Goal: Transaction & Acquisition: Purchase product/service

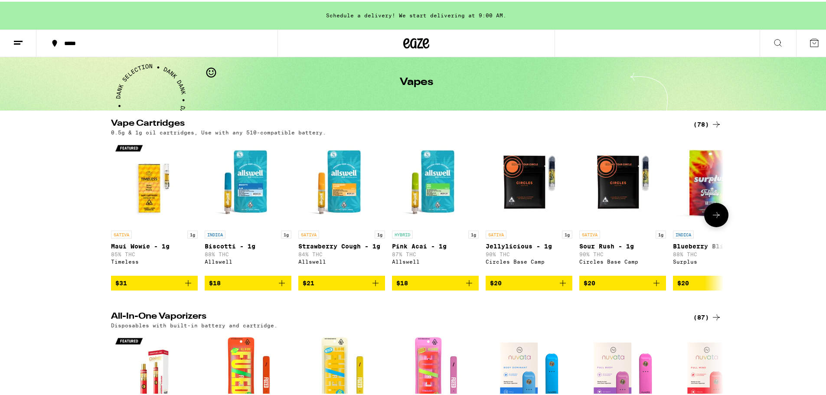
scroll to position [147, 0]
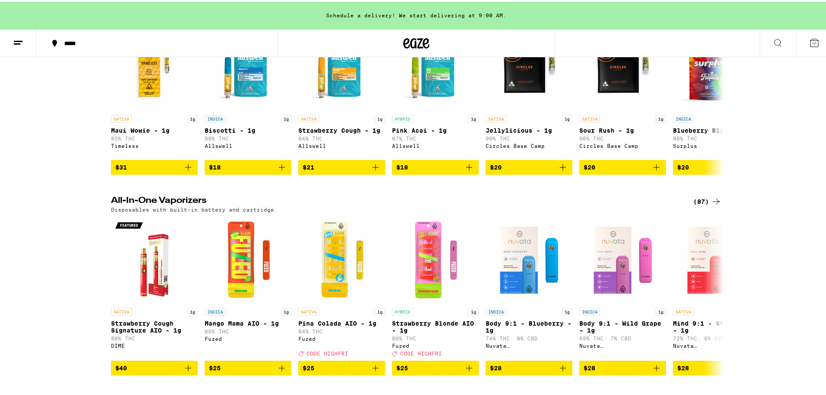
click at [711, 205] on icon at bounding box center [716, 200] width 10 height 10
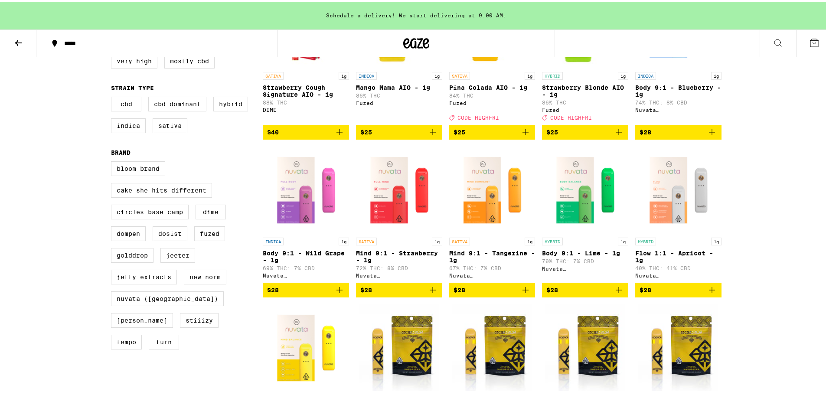
scroll to position [231, 0]
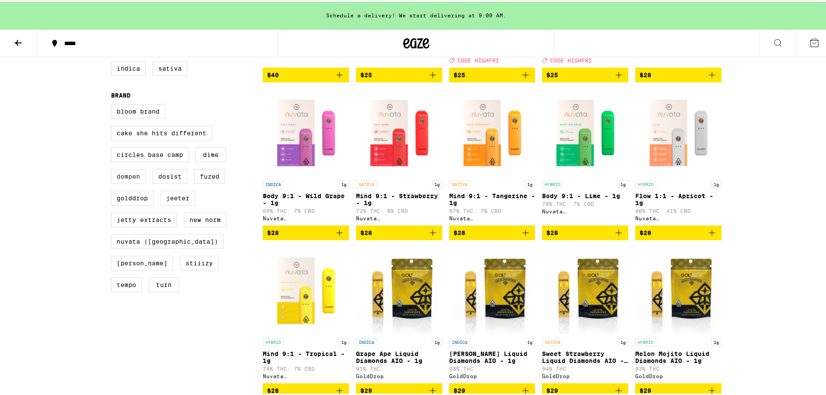
click at [131, 182] on label "Dompen" at bounding box center [128, 174] width 35 height 15
click at [113, 104] on input "Dompen" at bounding box center [113, 104] width 0 height 0
checkbox input "true"
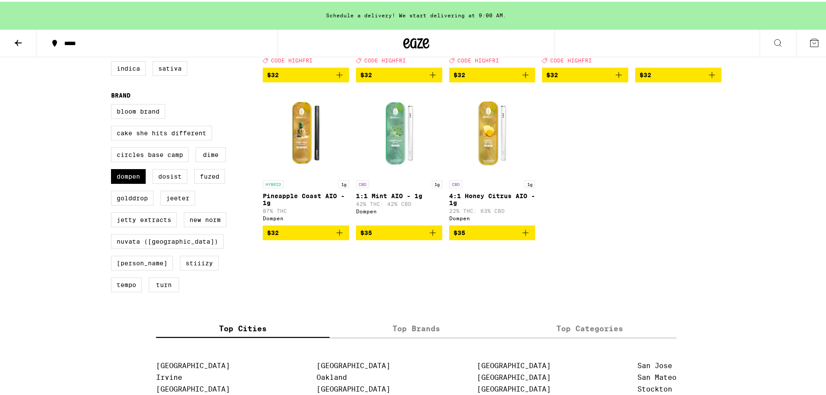
scroll to position [116, 0]
